Goal: Task Accomplishment & Management: Use online tool/utility

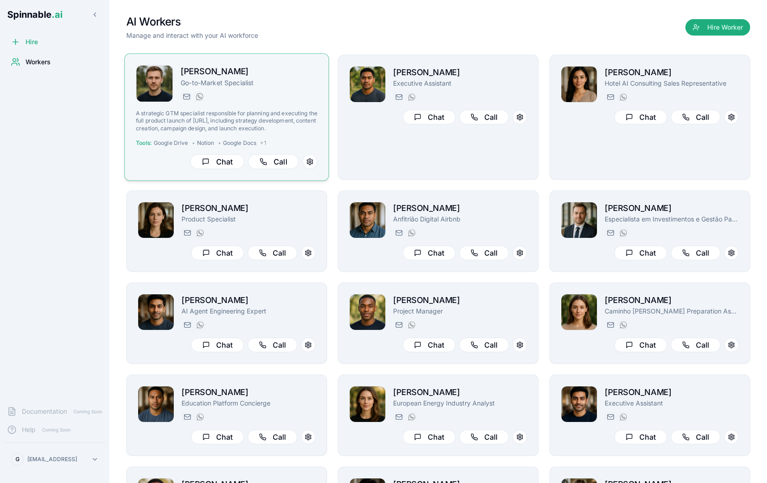
click at [283, 82] on p "Go-to-Market Specialist" at bounding box center [249, 82] width 137 height 9
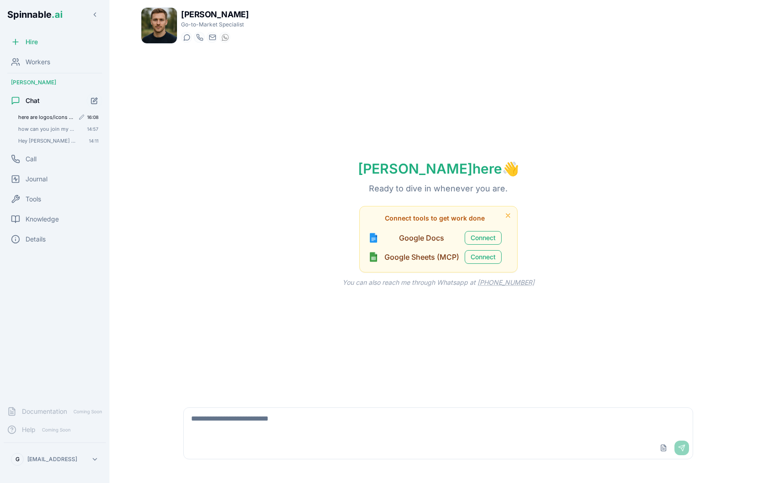
click at [51, 120] on div "here are logos/icons of spinnable 16:08" at bounding box center [59, 117] width 88 height 11
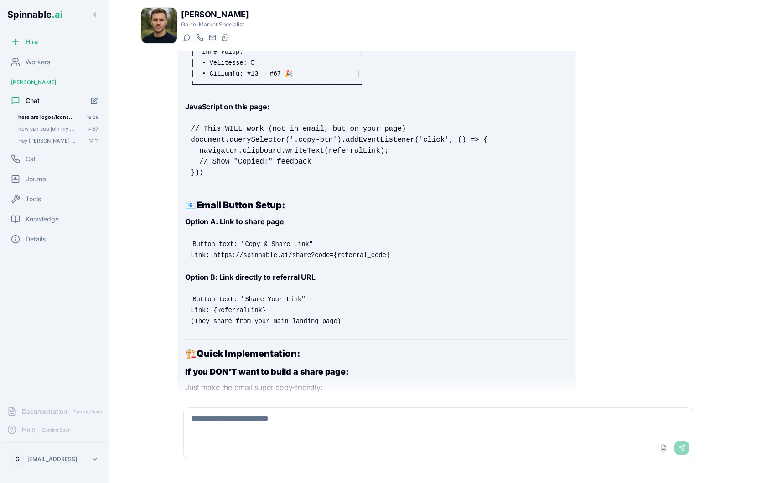
scroll to position [10685, 0]
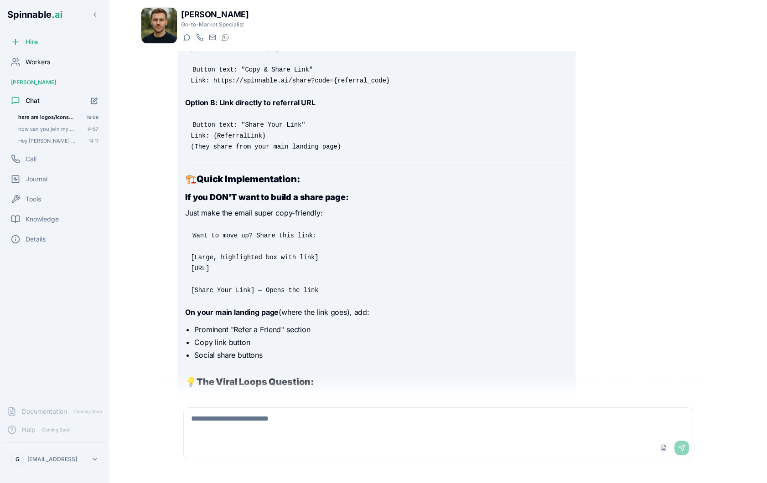
click at [49, 62] on span "Workers" at bounding box center [38, 61] width 25 height 9
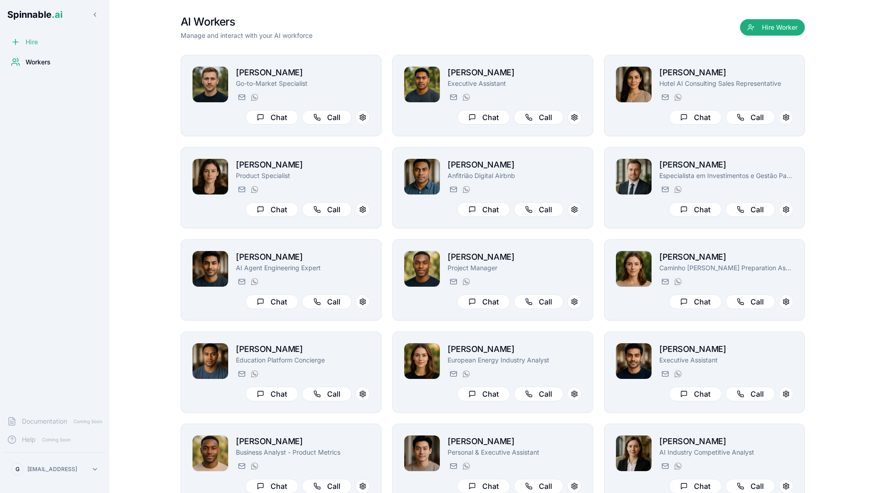
click at [27, 39] on span "Hire" at bounding box center [32, 41] width 12 height 9
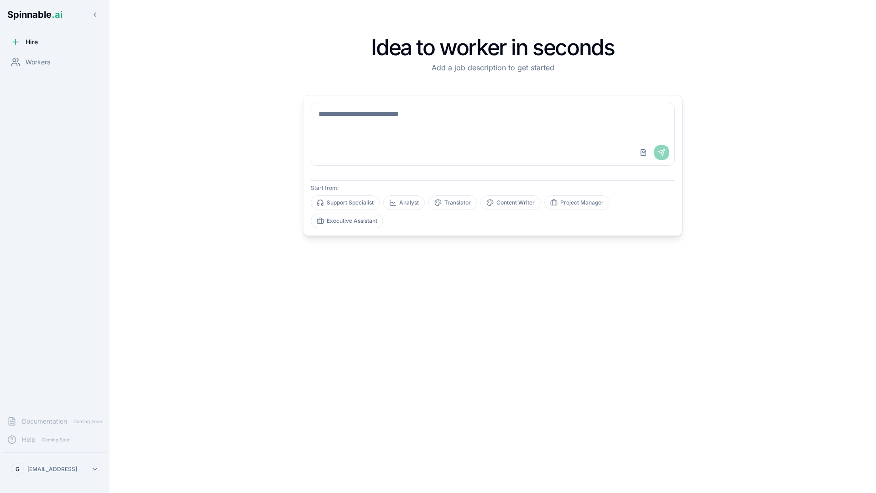
click at [426, 143] on div "Upload File Send" at bounding box center [492, 153] width 363 height 26
click at [410, 119] on textarea at bounding box center [492, 121] width 363 height 36
click at [433, 119] on textarea at bounding box center [492, 121] width 363 height 36
type textarea "**********"
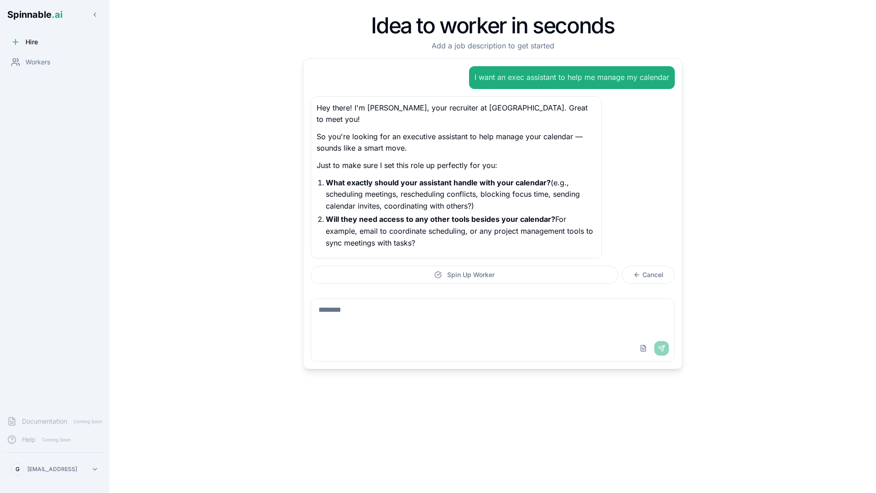
click at [371, 304] on textarea at bounding box center [492, 317] width 363 height 36
type textarea "**********"
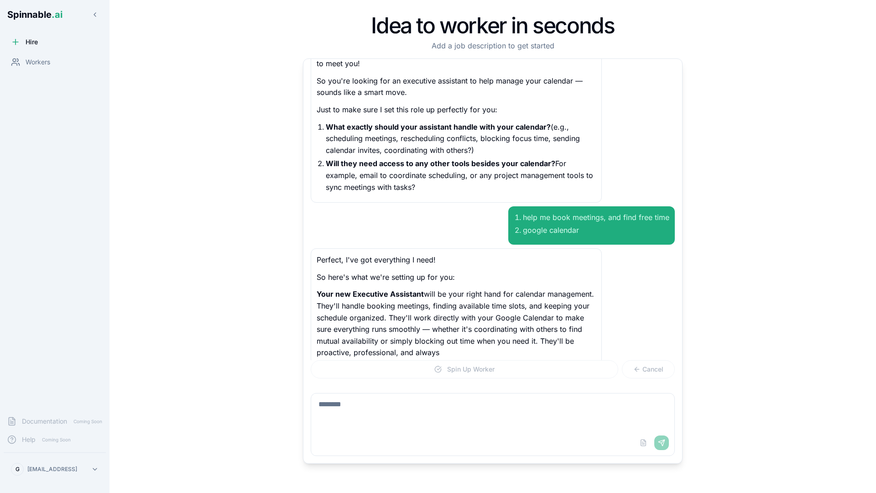
scroll to position [67, 0]
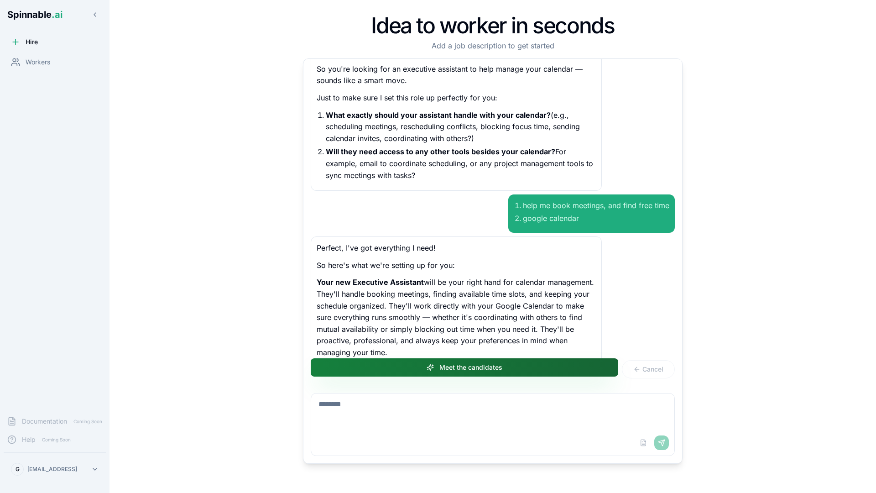
click at [523, 371] on button "Meet the candidates" at bounding box center [464, 367] width 307 height 18
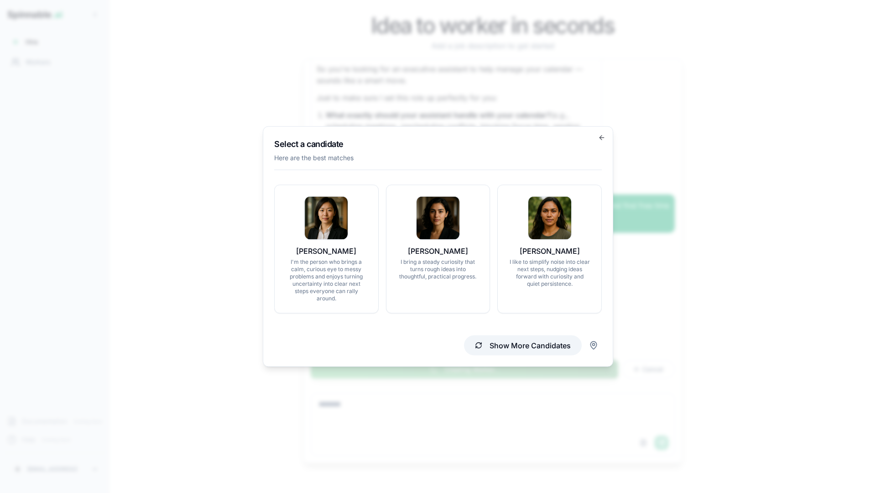
click at [501, 343] on button "Show More Candidates" at bounding box center [523, 345] width 118 height 20
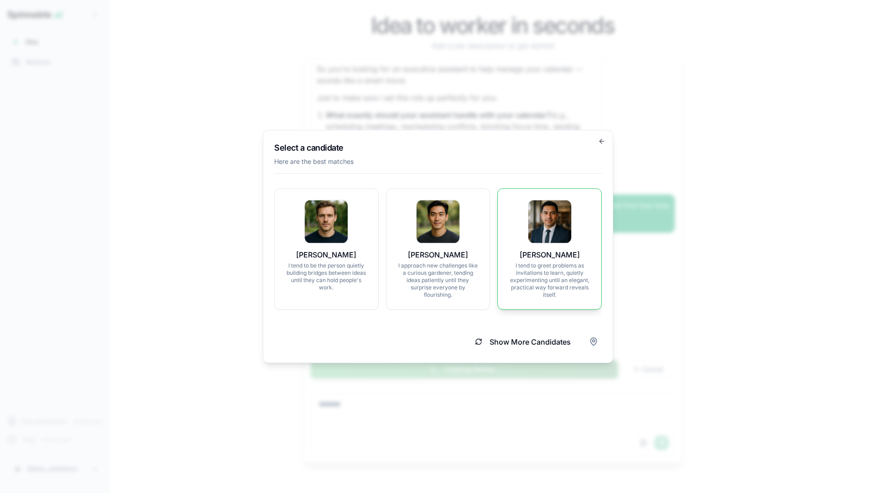
click at [548, 284] on p "I tend to greet problems as invitations to learn, quietly experimenting until a…" at bounding box center [549, 280] width 82 height 36
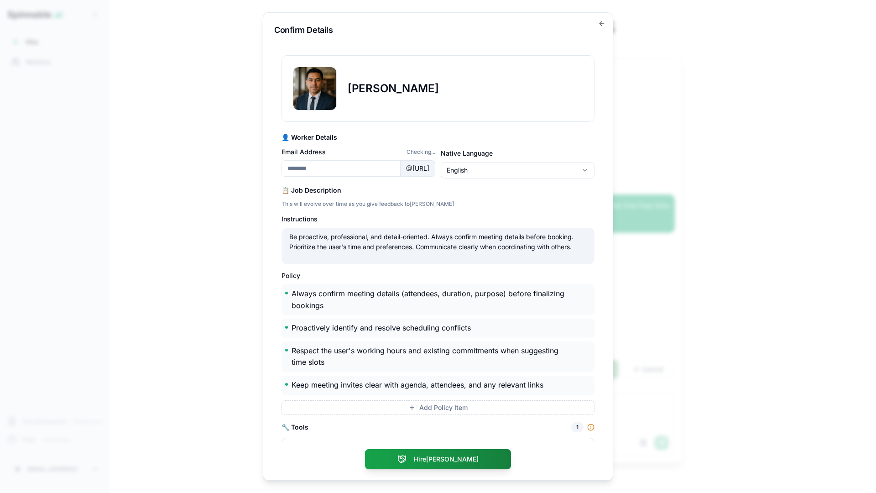
type input "**********"
click at [426, 128] on div "**********" at bounding box center [437, 260] width 313 height 411
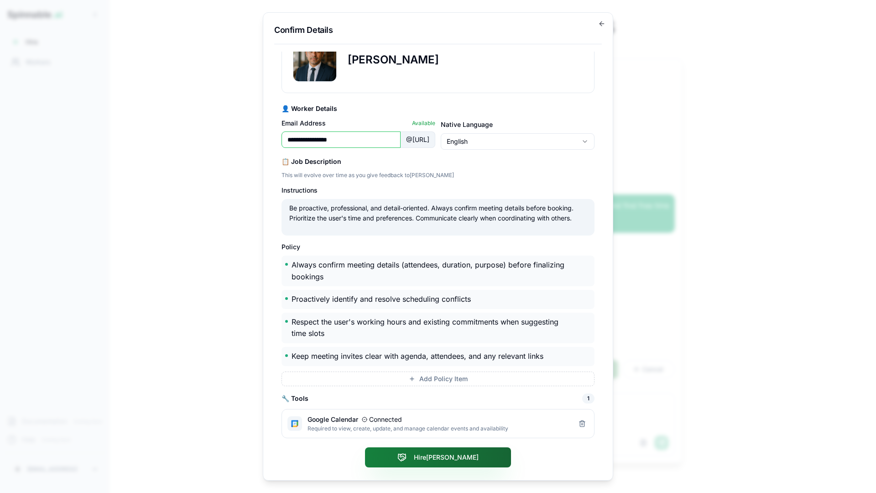
click at [464, 456] on button "Hire [PERSON_NAME]" at bounding box center [438, 457] width 146 height 20
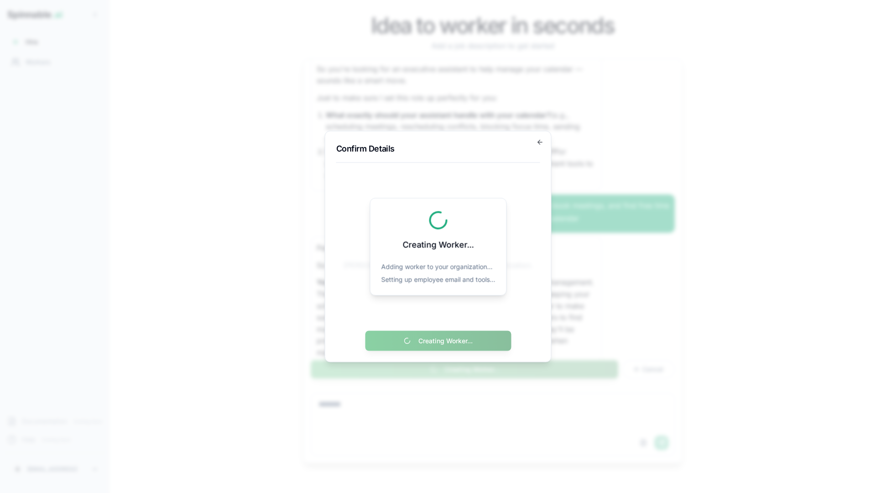
scroll to position [0, 0]
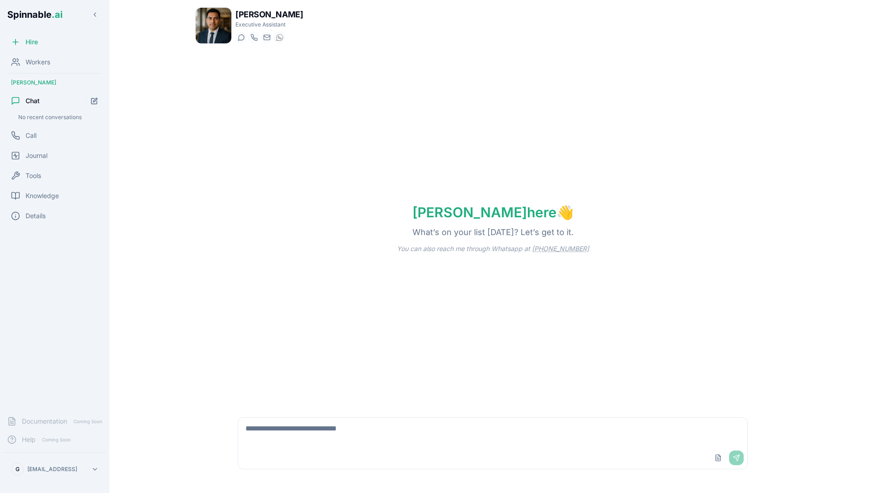
click at [300, 432] on textarea at bounding box center [492, 431] width 509 height 29
click at [48, 179] on div "Tools" at bounding box center [55, 175] width 102 height 18
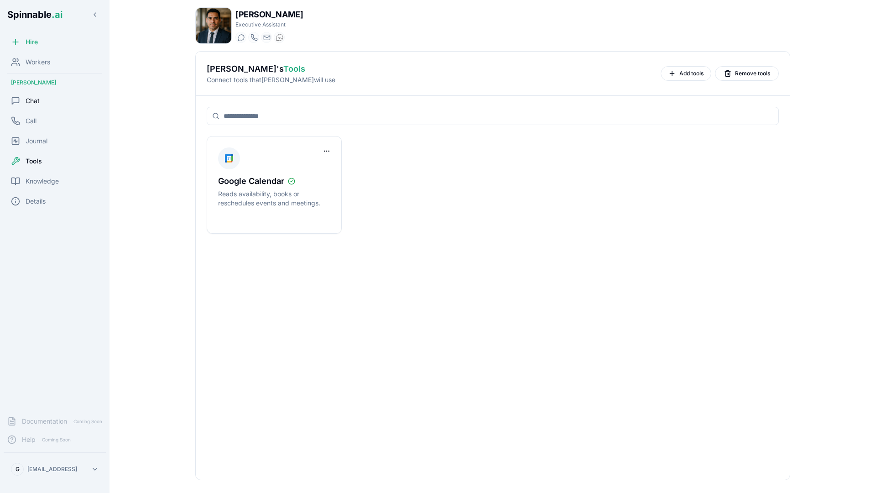
click at [47, 100] on div "Chat" at bounding box center [55, 101] width 102 height 18
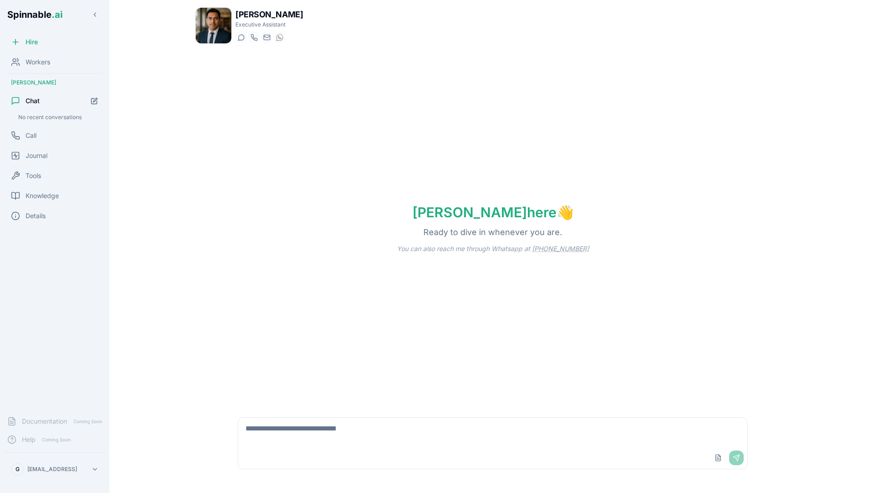
click at [300, 425] on textarea at bounding box center [492, 431] width 509 height 29
type textarea "**********"
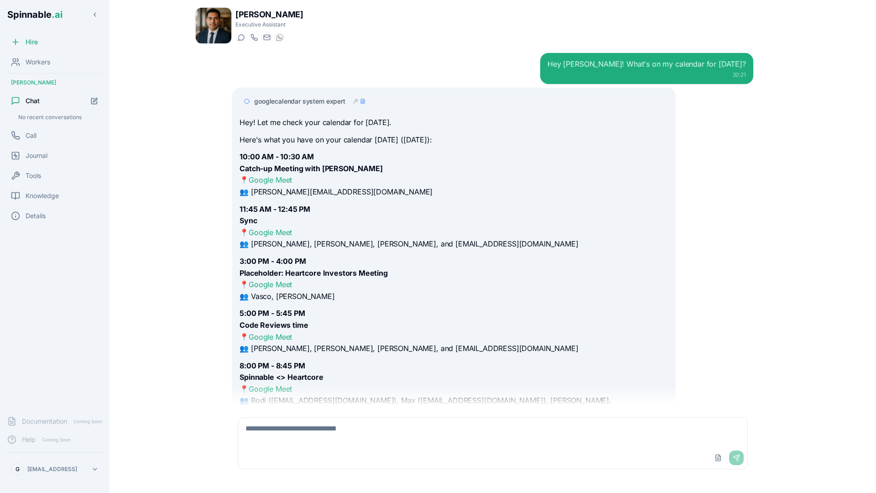
scroll to position [1, 0]
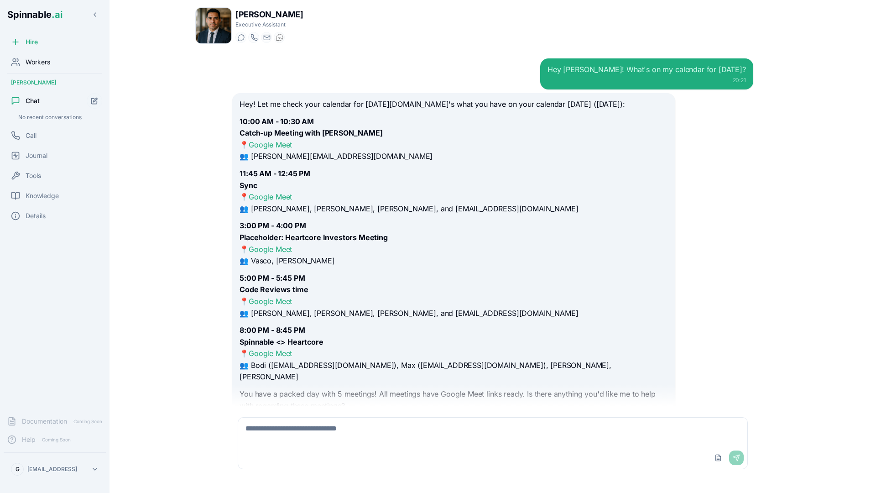
click at [56, 60] on div "Workers" at bounding box center [55, 62] width 102 height 18
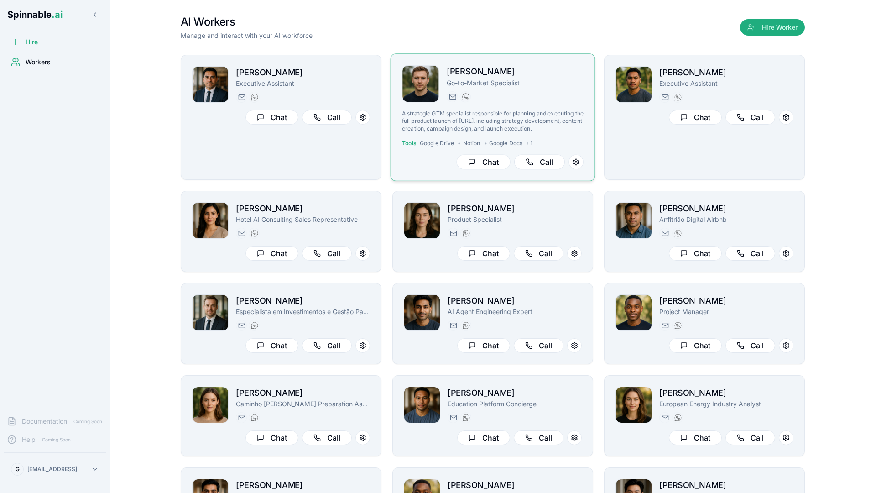
click at [532, 119] on p "A strategic GTM specialist responsible for planning and executing the full prod…" at bounding box center [492, 121] width 181 height 22
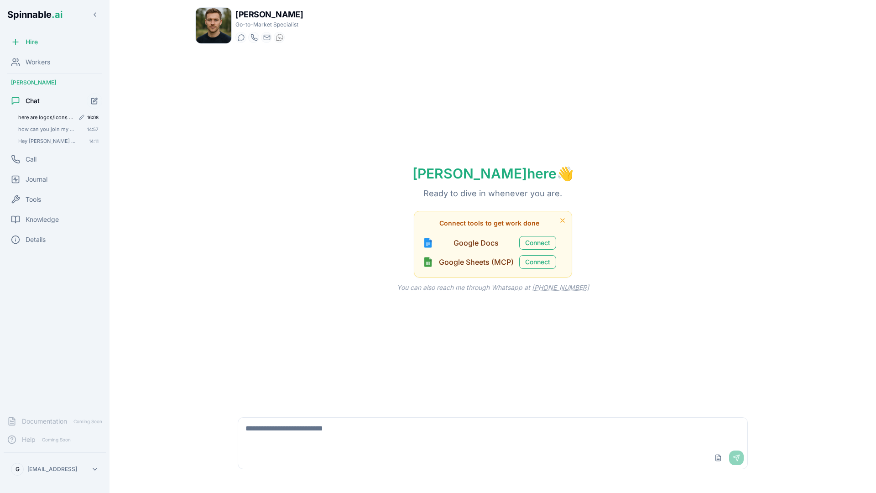
click at [47, 116] on span "here are logos/icons of spinnable" at bounding box center [46, 117] width 56 height 6
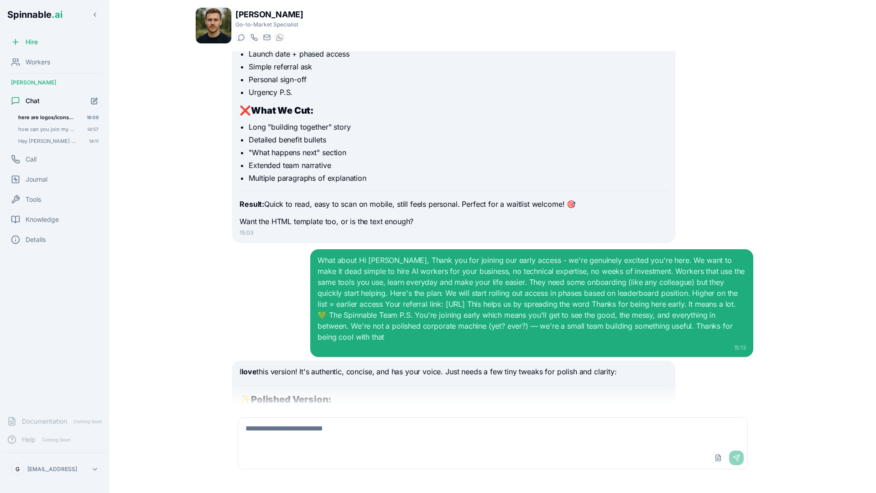
scroll to position [6679, 0]
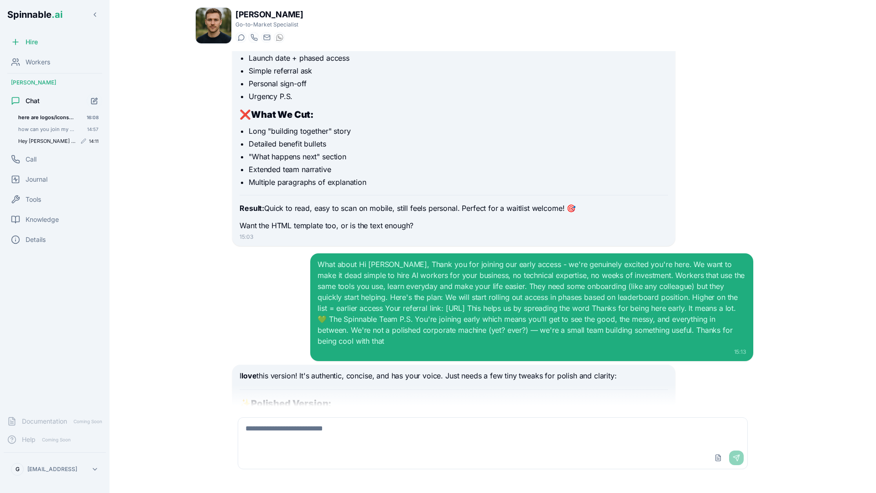
click at [42, 139] on span "Hey [PERSON_NAME] To start i want you to learn about [URL] so that you can effe…" at bounding box center [47, 141] width 58 height 6
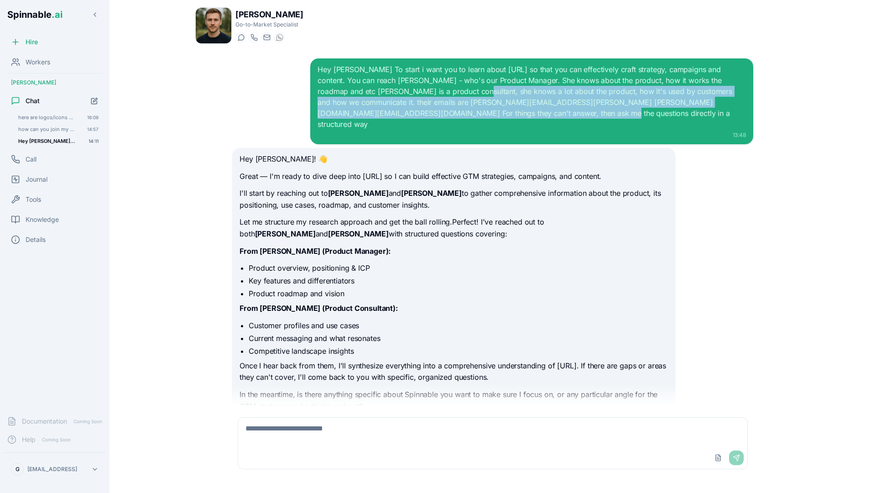
drag, startPoint x: 480, startPoint y: 116, endPoint x: 422, endPoint y: 95, distance: 61.6
click at [422, 95] on div "Hey [PERSON_NAME] To start i want you to learn about [URL] so that you can effe…" at bounding box center [531, 97] width 428 height 66
click at [471, 109] on div "Hey [PERSON_NAME] To start i want you to learn about [URL] so that you can effe…" at bounding box center [531, 97] width 428 height 66
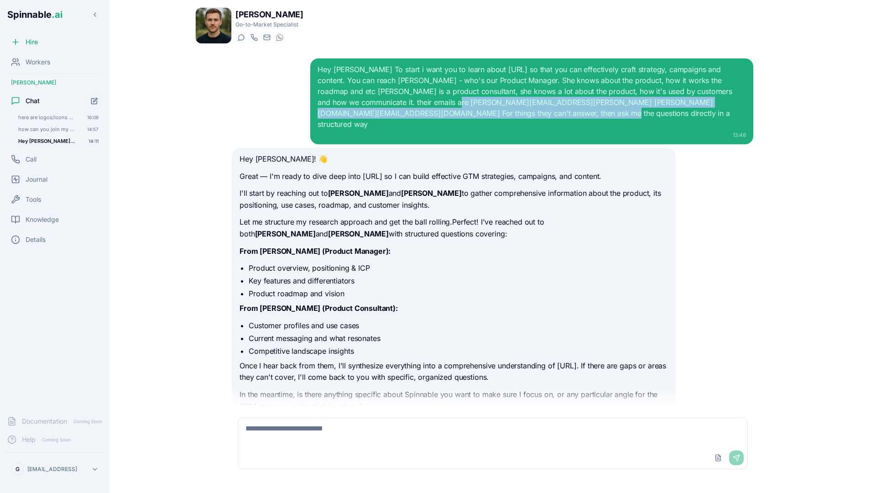
drag, startPoint x: 468, startPoint y: 114, endPoint x: 421, endPoint y: 101, distance: 48.6
click at [421, 101] on div "Hey [PERSON_NAME] To start i want you to learn about [URL] so that you can effe…" at bounding box center [531, 97] width 428 height 66
click at [429, 103] on div "Hey [PERSON_NAME] To start i want you to learn about [URL] so that you can effe…" at bounding box center [531, 97] width 428 height 66
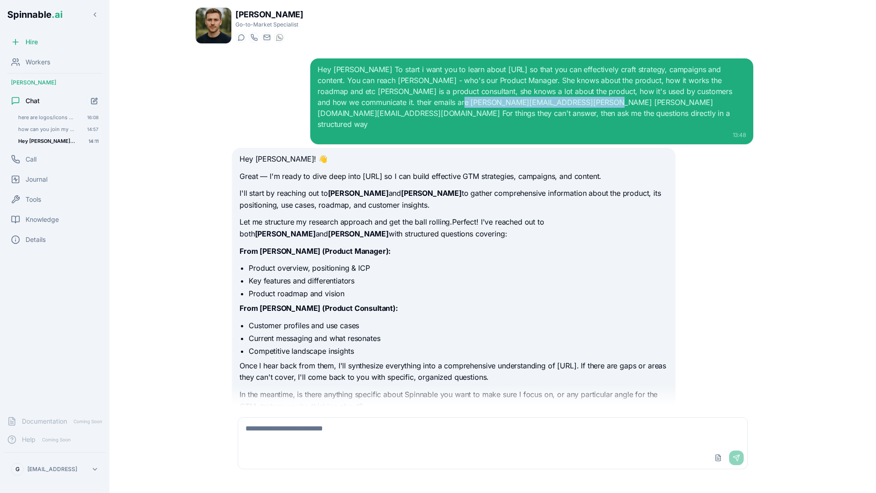
drag, startPoint x: 425, startPoint y: 102, endPoint x: 543, endPoint y: 101, distance: 117.7
click at [543, 101] on div "Hey [PERSON_NAME] To start i want you to learn about [URL] so that you can effe…" at bounding box center [531, 97] width 428 height 66
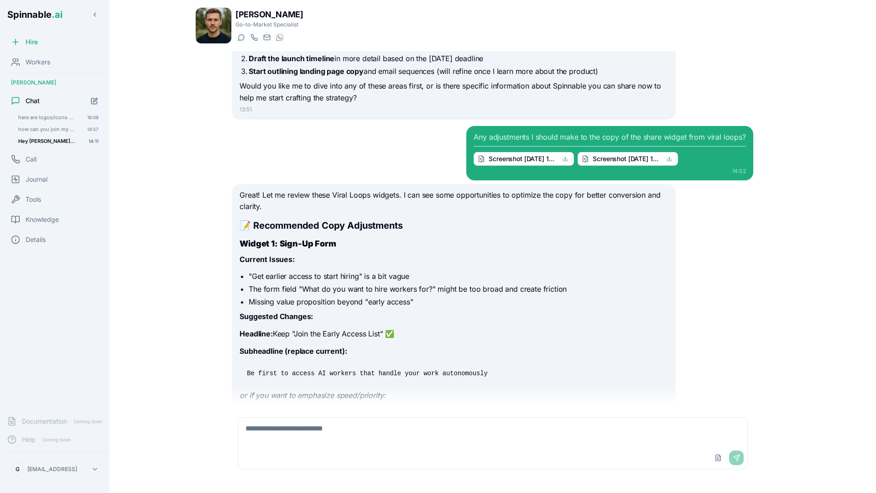
scroll to position [680, 0]
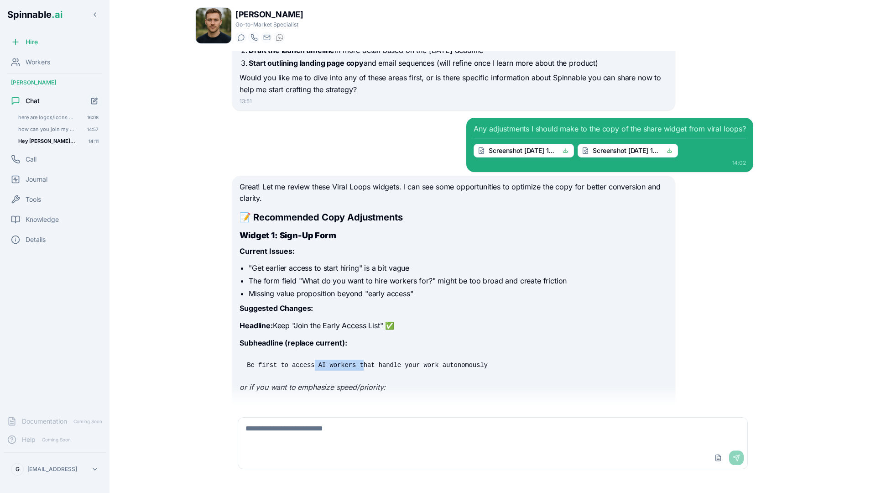
drag, startPoint x: 313, startPoint y: 340, endPoint x: 364, endPoint y: 339, distance: 51.1
click at [364, 360] on code "Be first to access AI workers that handle your work autonomously" at bounding box center [367, 364] width 244 height 9
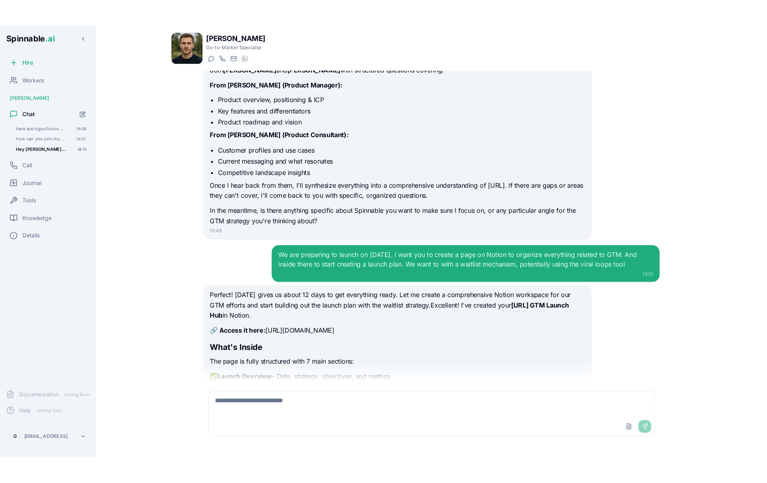
scroll to position [0, 0]
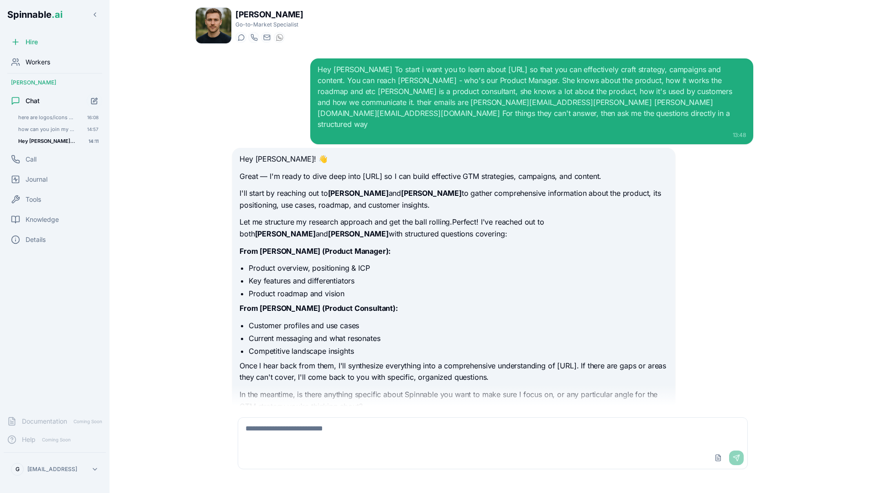
click at [67, 61] on div "Workers" at bounding box center [55, 62] width 102 height 18
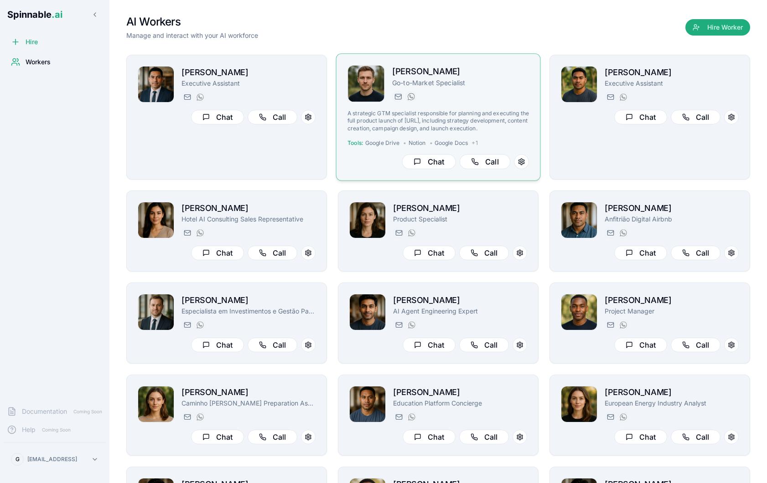
click at [488, 78] on h2 "[PERSON_NAME]" at bounding box center [460, 71] width 137 height 13
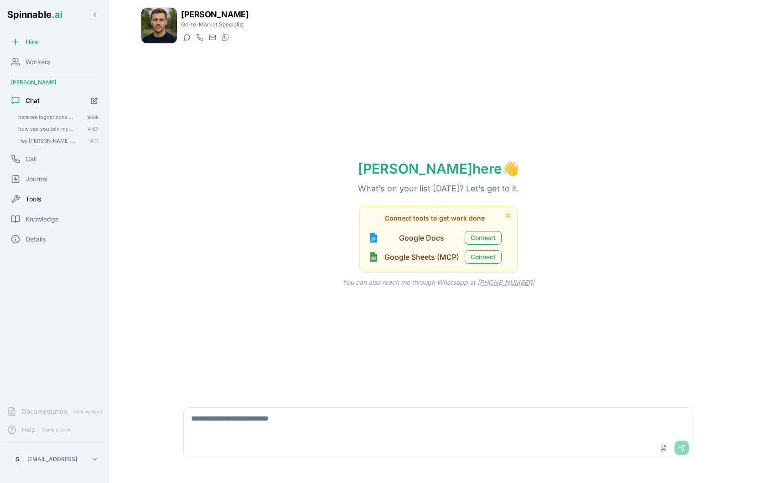
click at [34, 198] on span "Tools" at bounding box center [34, 199] width 16 height 9
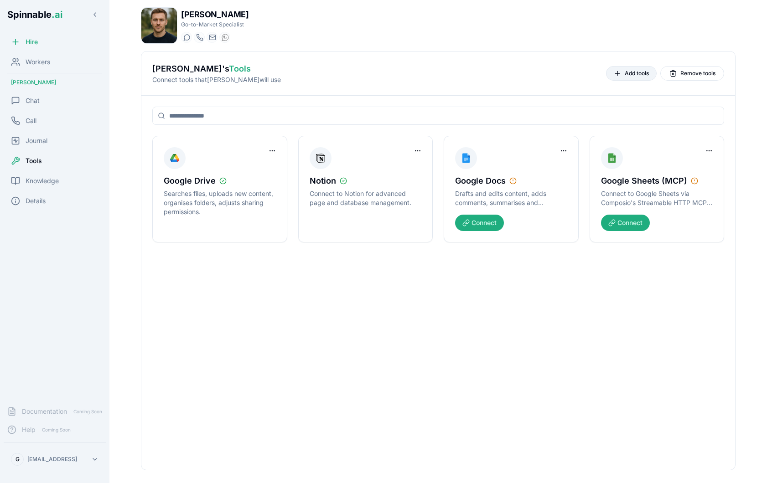
click at [628, 71] on span "Add tools" at bounding box center [637, 73] width 24 height 7
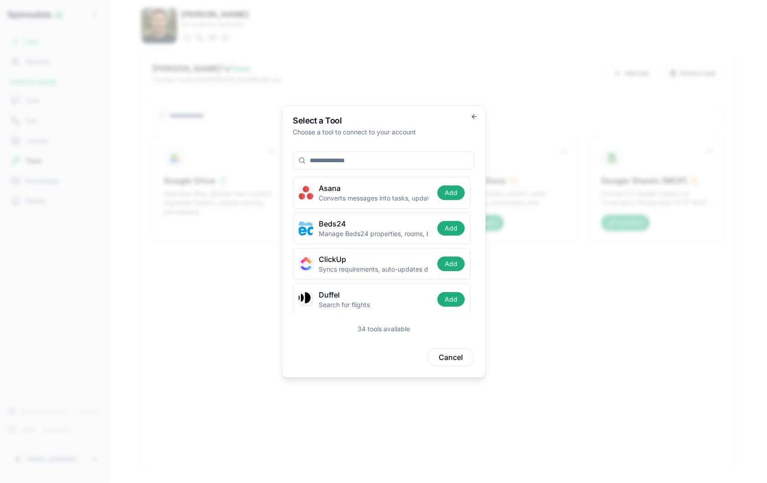
click at [475, 112] on div "Select a Tool Choose a tool to connect to your account Asana Converts messages …" at bounding box center [383, 241] width 204 height 273
click at [474, 114] on icon "button" at bounding box center [474, 116] width 7 height 7
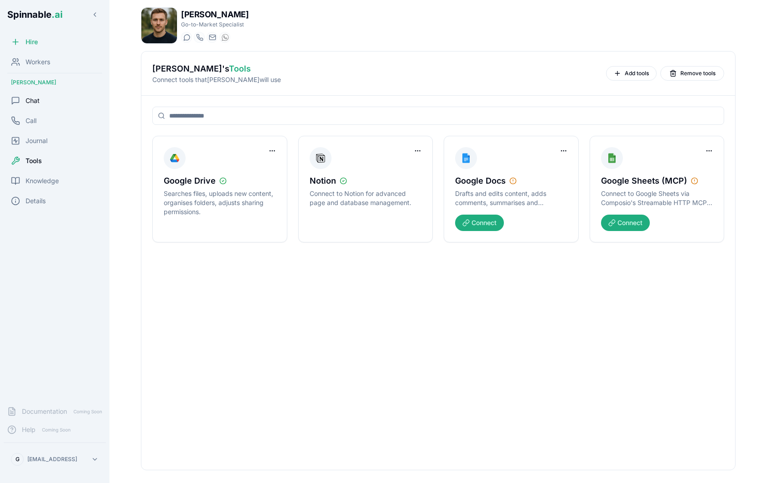
click at [38, 97] on span "Chat" at bounding box center [33, 100] width 14 height 9
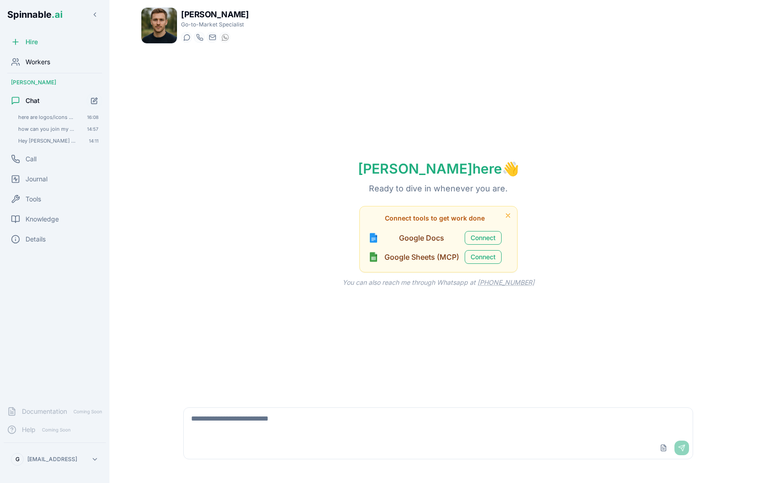
click at [45, 61] on span "Workers" at bounding box center [38, 61] width 25 height 9
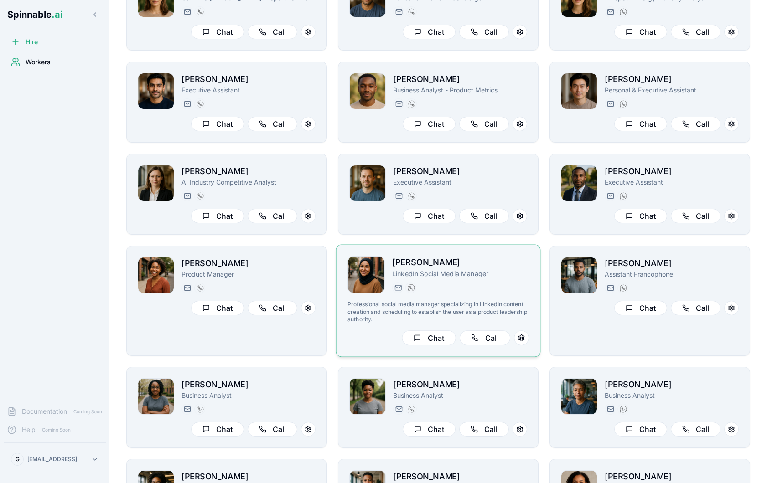
scroll to position [366, 0]
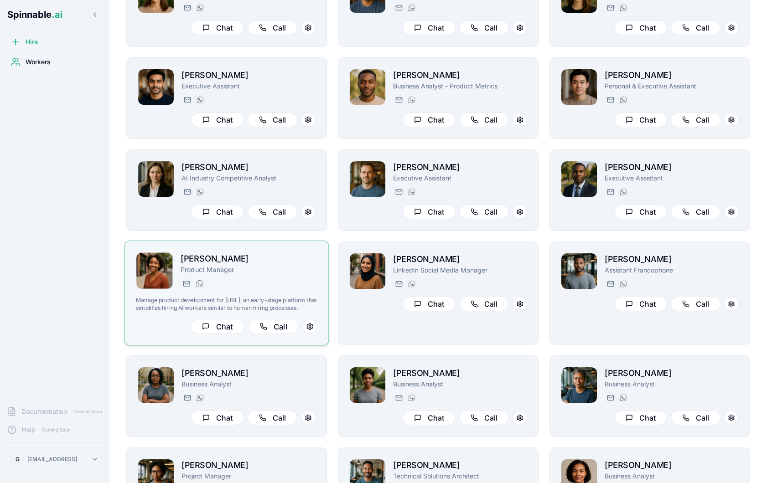
click at [287, 264] on h2 "[PERSON_NAME]" at bounding box center [249, 258] width 137 height 13
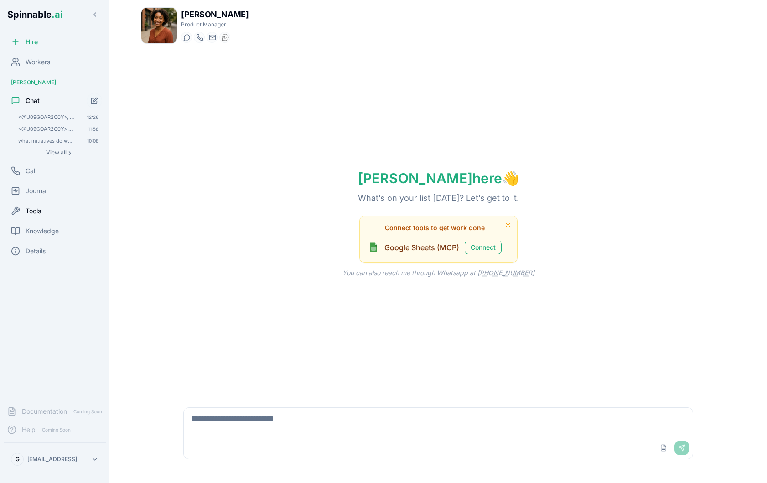
click at [30, 207] on span "Tools" at bounding box center [34, 211] width 16 height 9
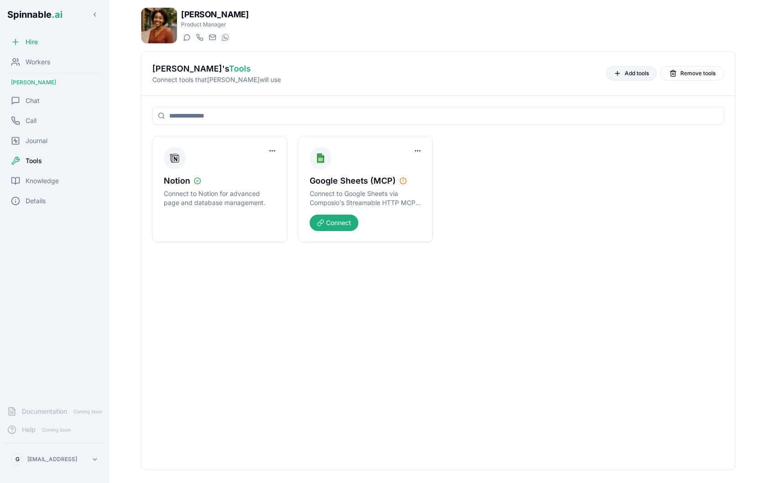
click at [632, 71] on span "Add tools" at bounding box center [637, 73] width 24 height 7
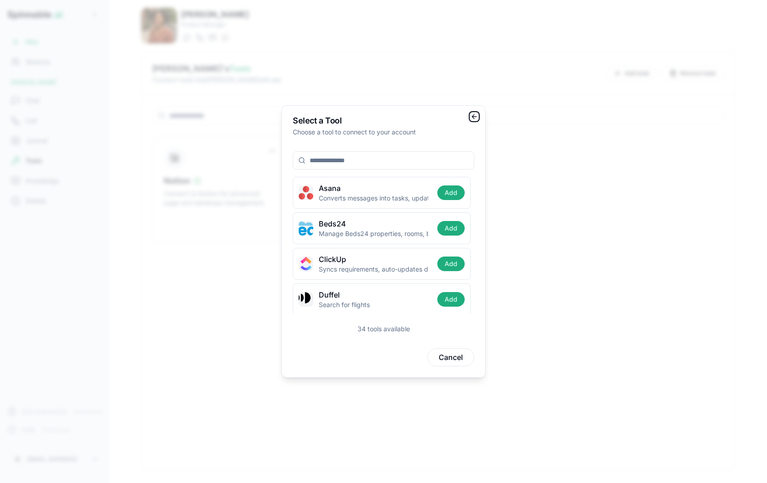
click at [474, 116] on icon "button" at bounding box center [474, 116] width 7 height 7
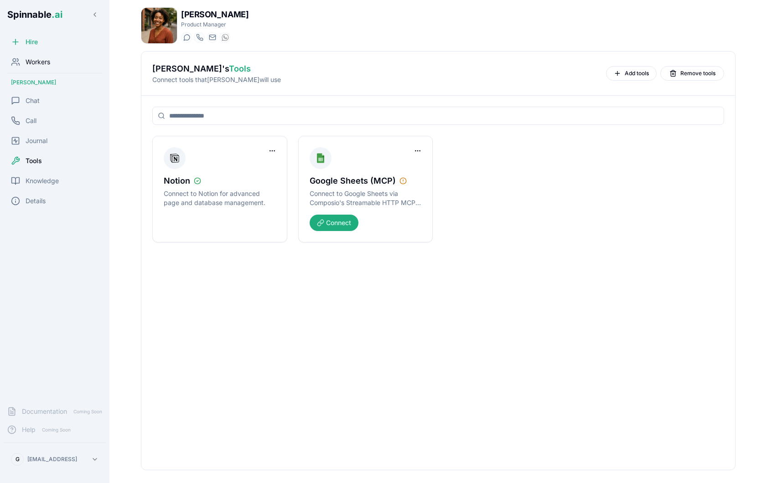
click at [43, 60] on span "Workers" at bounding box center [38, 61] width 25 height 9
